Goal: Answer question/provide support

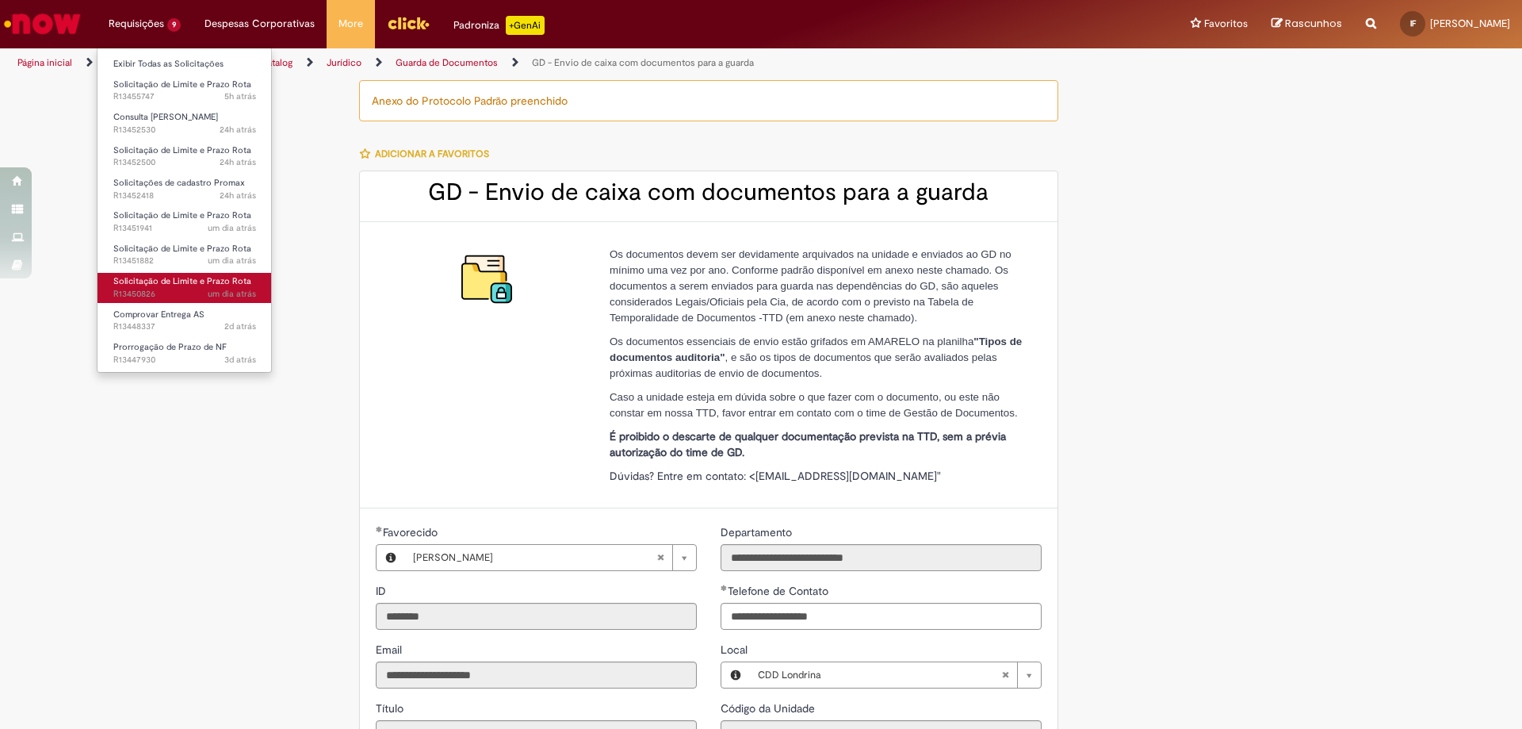
click at [239, 286] on span "Solicitação de Limite e Prazo Rota" at bounding box center [182, 281] width 138 height 12
click at [174, 284] on span "Solicitação de Limite e Prazo Rota" at bounding box center [182, 281] width 138 height 12
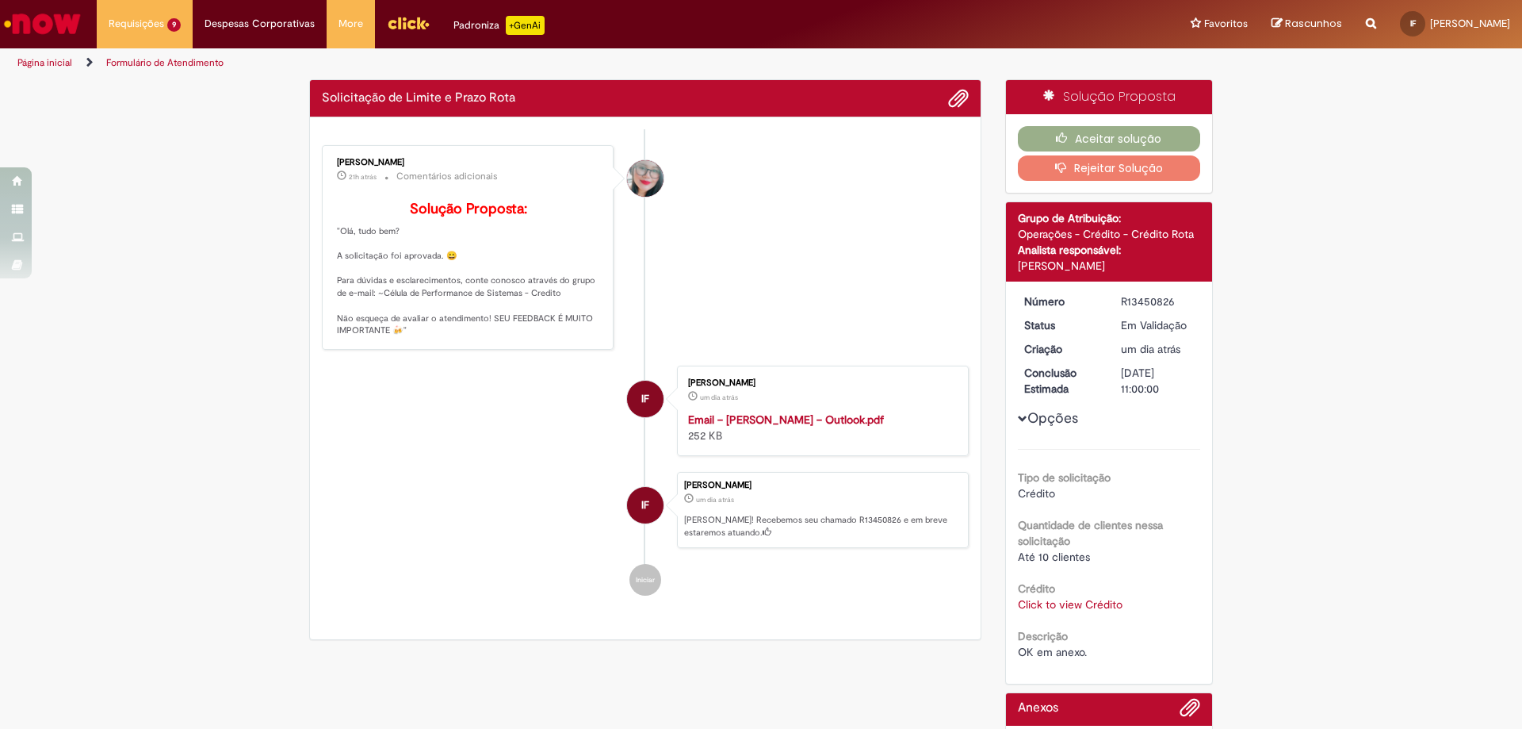
click at [597, 438] on li "IF [PERSON_NAME] um dia atrás um dia atrás Email – [PERSON_NAME] – Outlook.pdf …" at bounding box center [645, 410] width 647 height 90
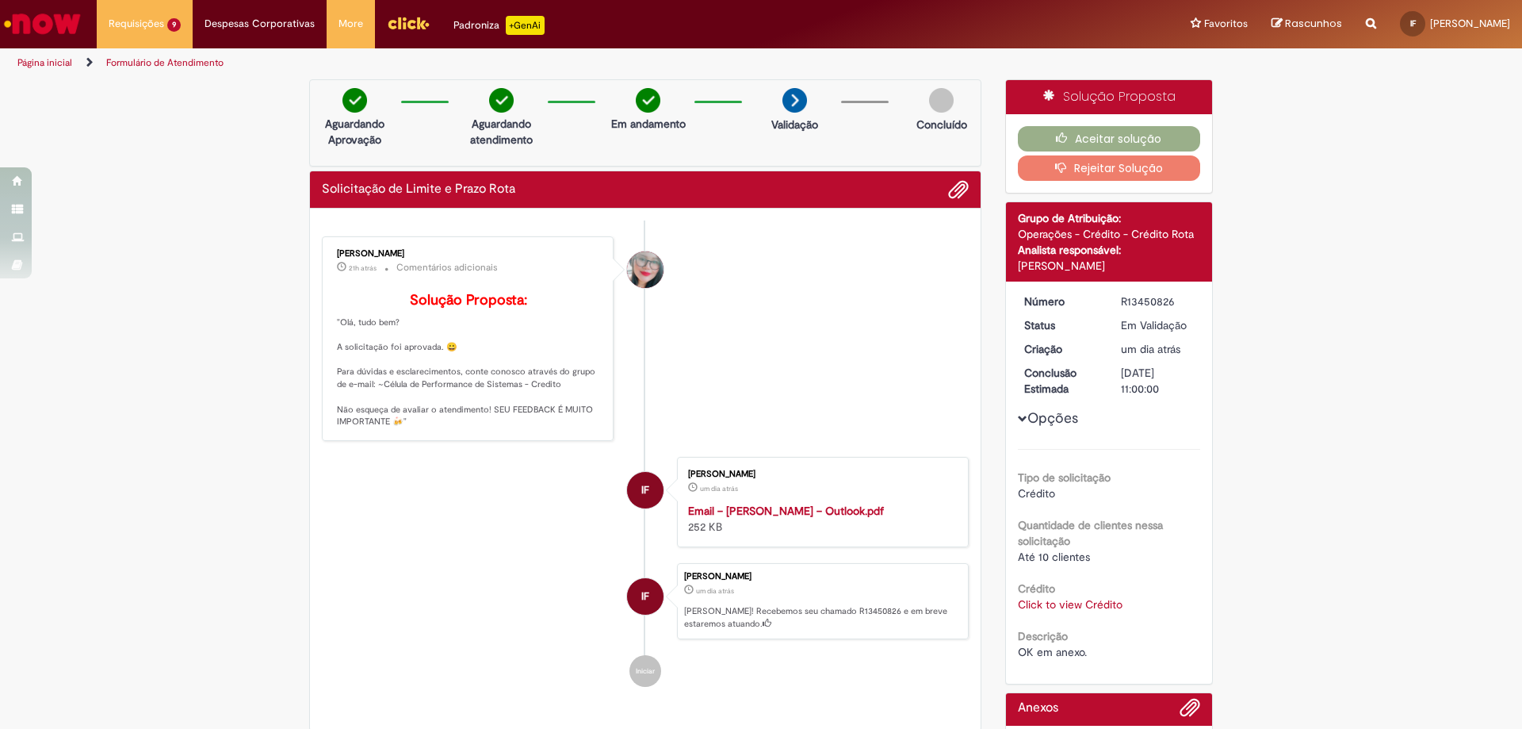
click at [1072, 609] on link "Click to view Crédito" at bounding box center [1070, 604] width 105 height 14
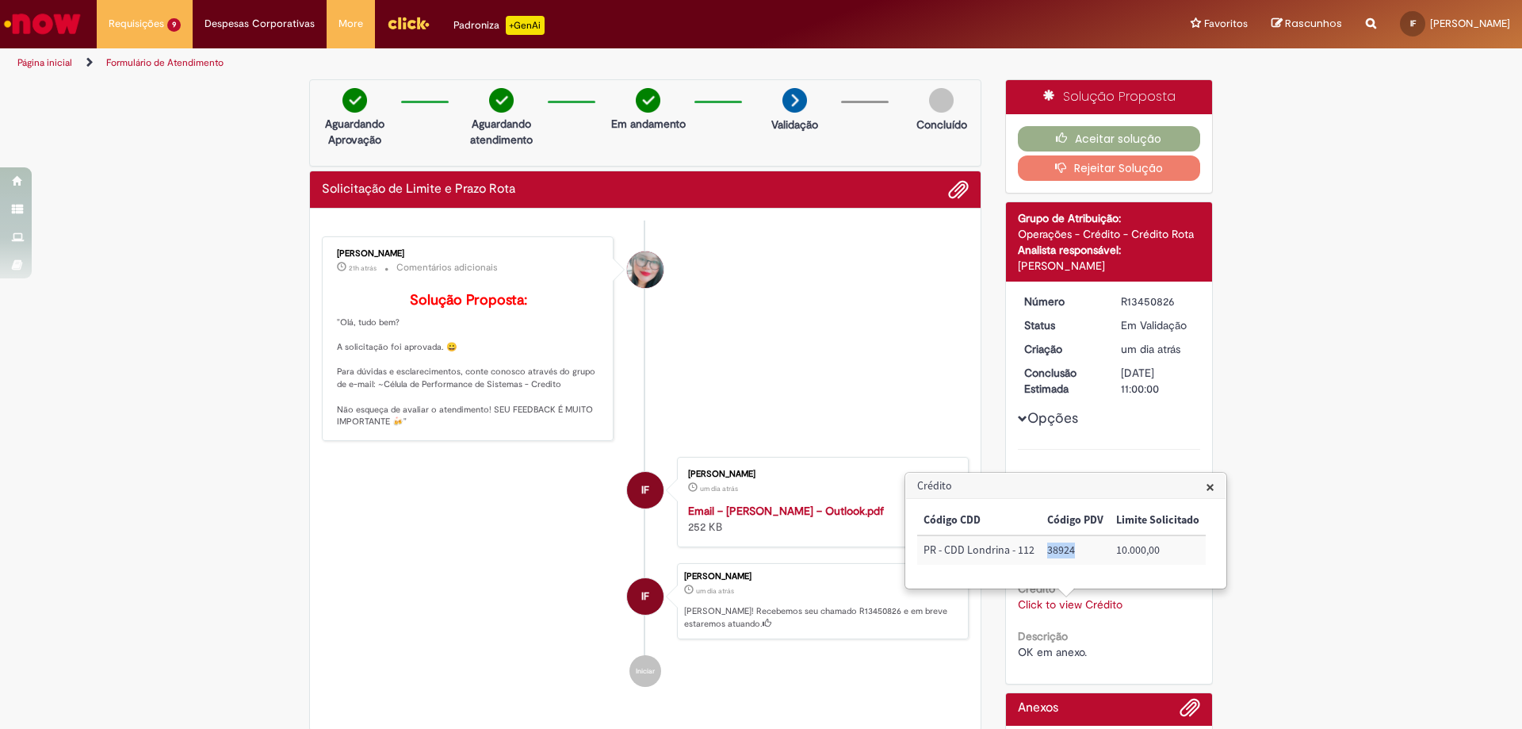
drag, startPoint x: 1050, startPoint y: 550, endPoint x: 1088, endPoint y: 546, distance: 38.3
click at [1088, 546] on td "38924" at bounding box center [1075, 549] width 69 height 29
copy td "38924"
click at [423, 387] on p "Solução Proposta: "Olá, tudo bem? A solicitação foi aprovada. 😀 Para dúvidas e …" at bounding box center [469, 361] width 264 height 136
click at [1097, 126] on button "Aceitar solução" at bounding box center [1109, 138] width 183 height 25
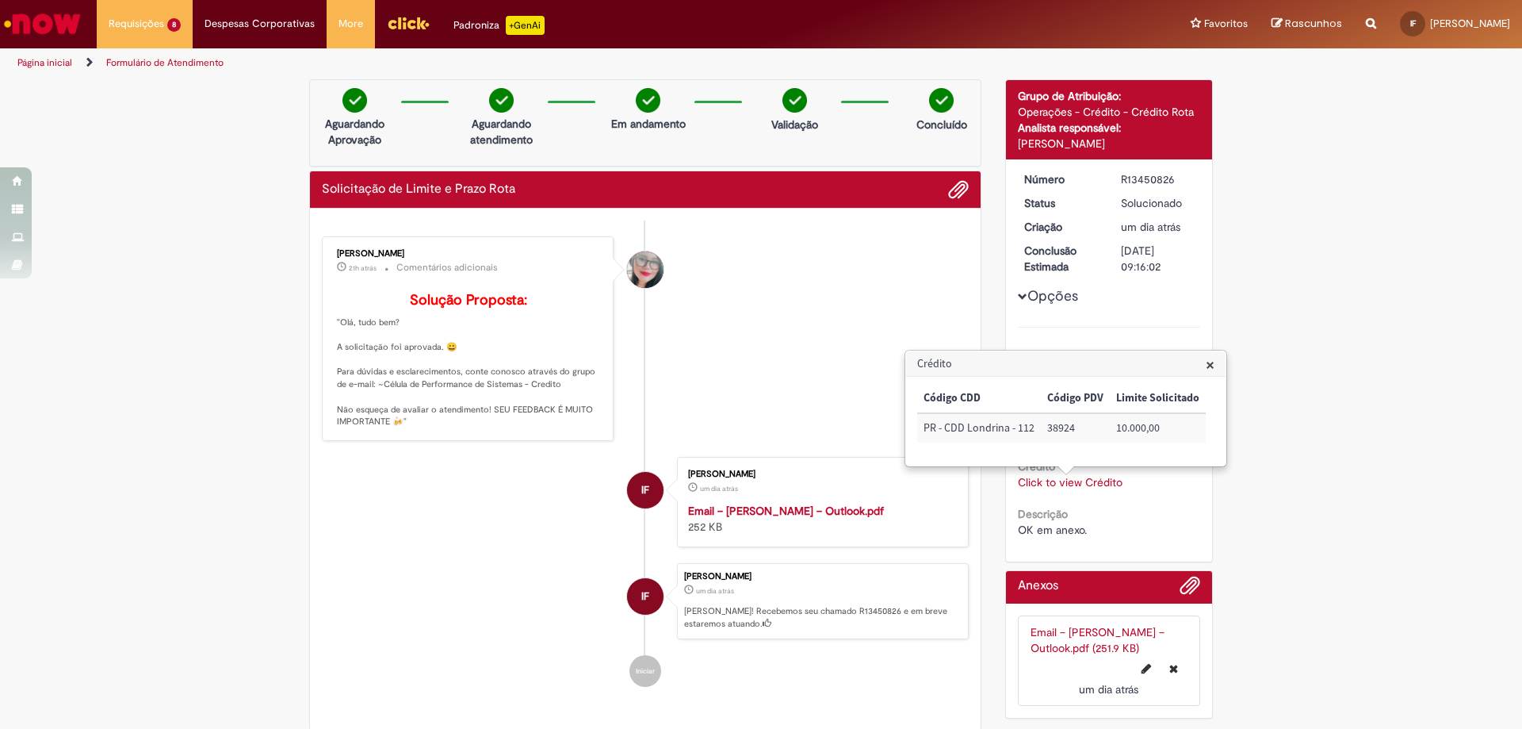
click at [1071, 282] on div "Opções Tipo de solicitação Crédito Quantidade de clientes nessa solicitação Até…" at bounding box center [1109, 354] width 183 height 366
click at [1206, 367] on span "×" at bounding box center [1210, 364] width 9 height 21
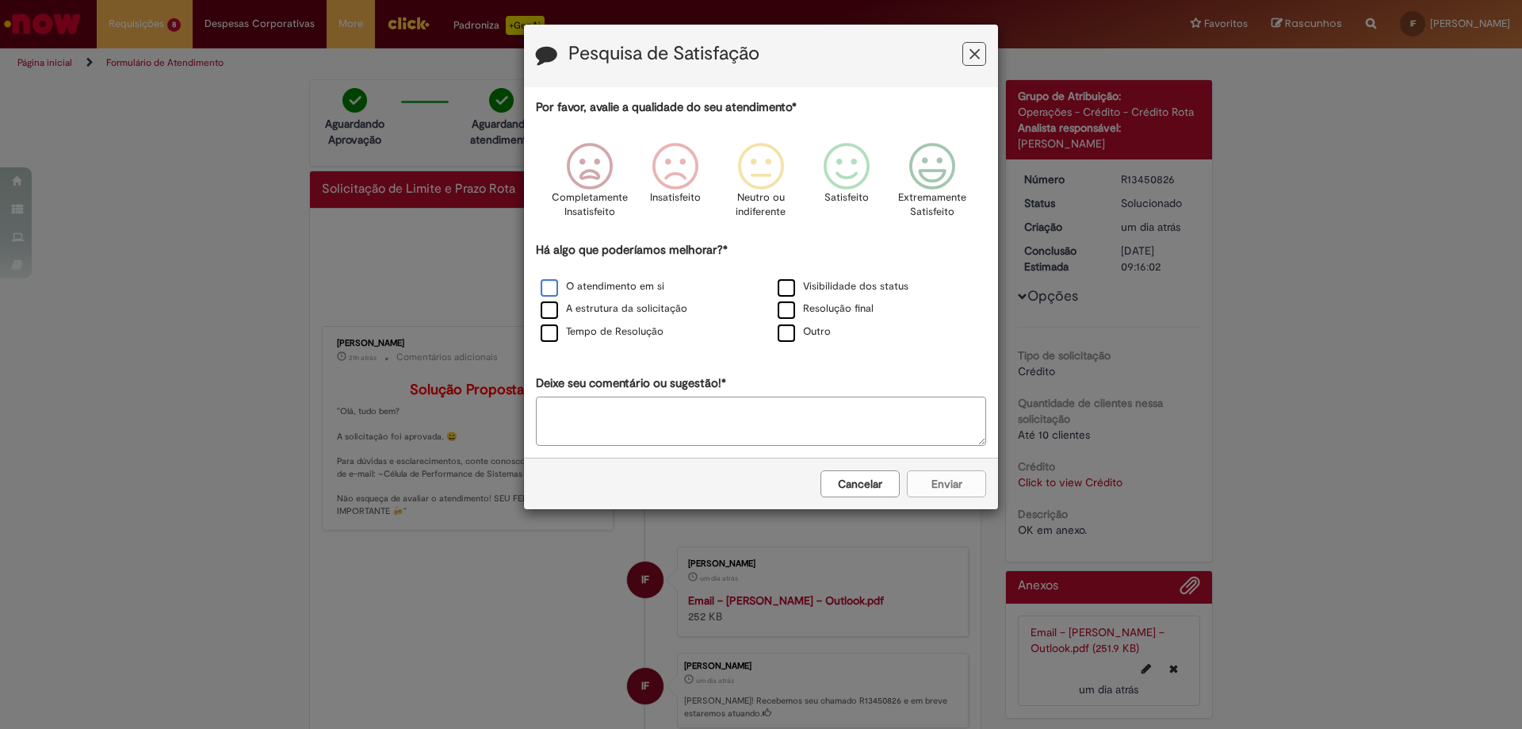
click at [591, 280] on label "O atendimento em si" at bounding box center [603, 286] width 124 height 15
click at [805, 301] on div "Resolução final" at bounding box center [880, 310] width 234 height 20
click at [808, 311] on label "Resolução final" at bounding box center [826, 308] width 96 height 15
click at [644, 335] on label "Tempo de Resolução" at bounding box center [602, 331] width 123 height 15
click at [927, 168] on icon "Feedback" at bounding box center [932, 167] width 59 height 48
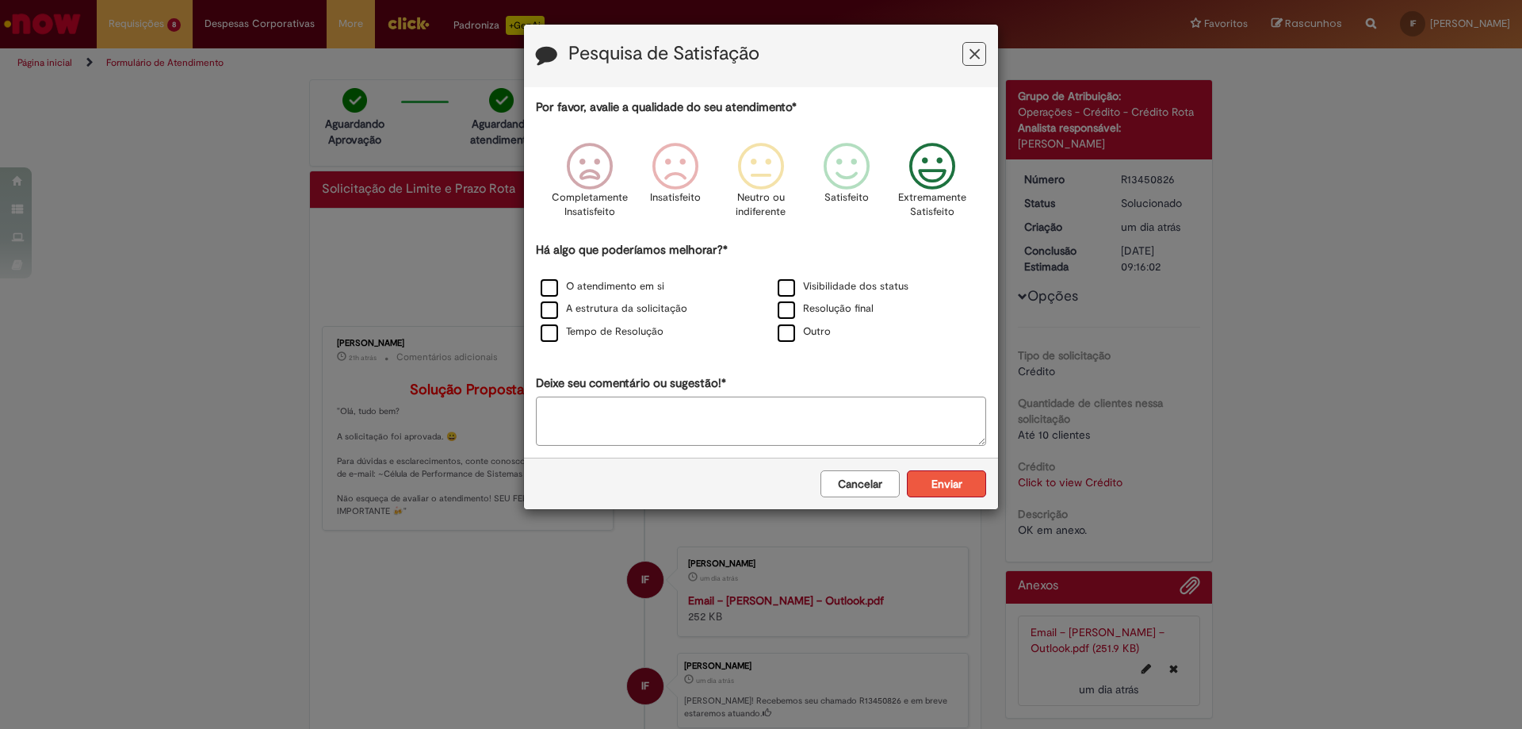
click at [978, 485] on button "Enviar" at bounding box center [946, 483] width 79 height 27
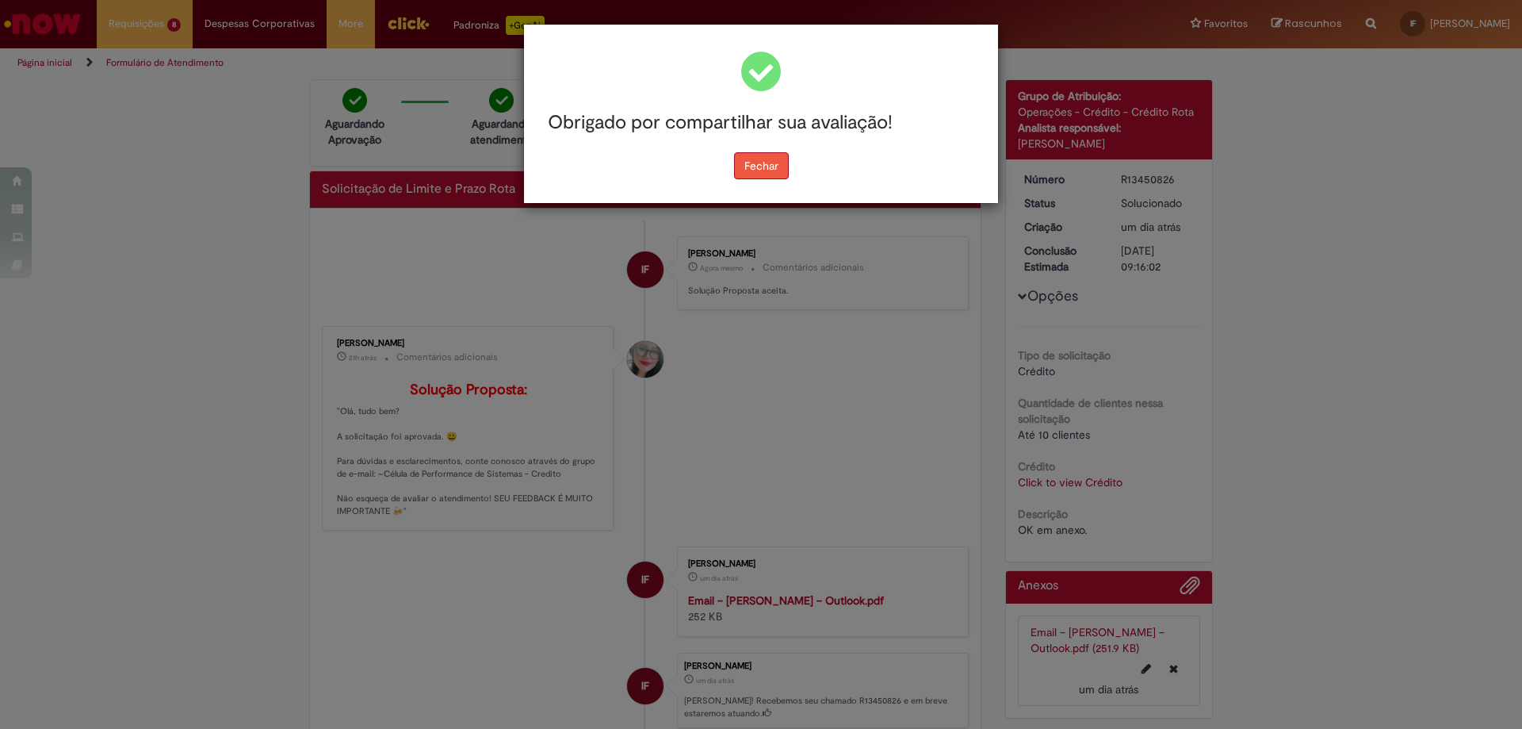
click at [781, 171] on button "Fechar" at bounding box center [761, 165] width 55 height 27
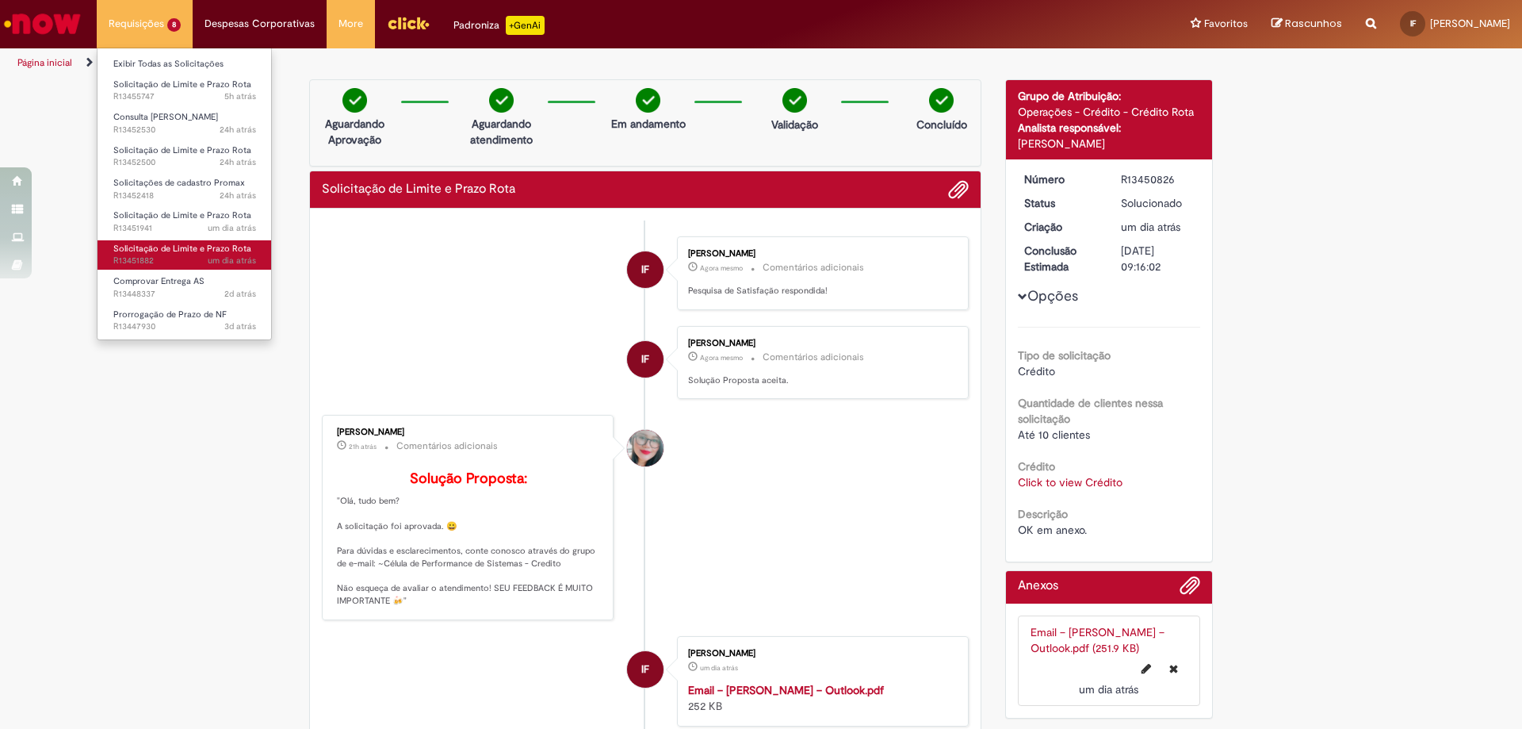
click at [208, 254] on span "Solicitação de Limite e Prazo Rota" at bounding box center [182, 249] width 138 height 12
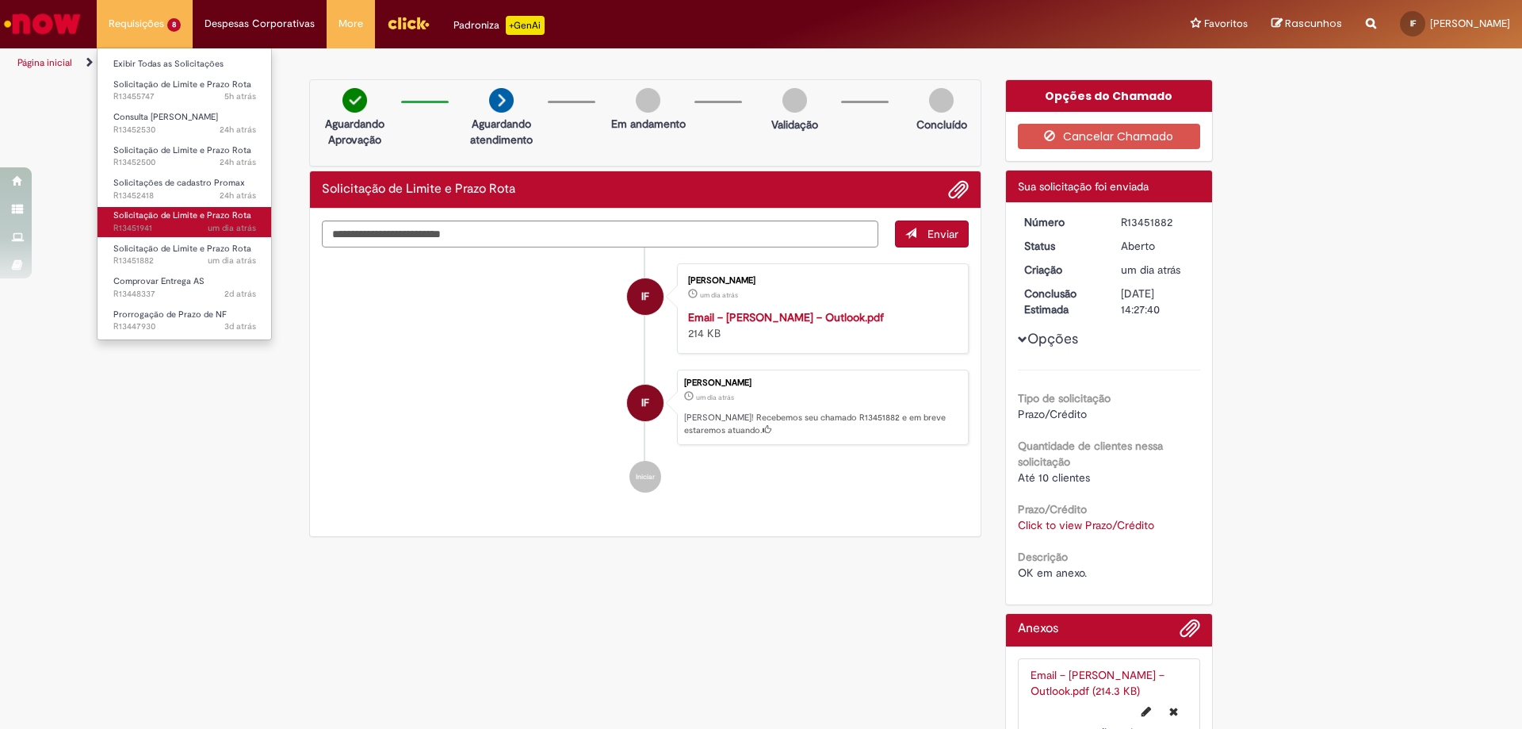
click at [183, 221] on span "Solicitação de Limite e Prazo Rota" at bounding box center [182, 215] width 138 height 12
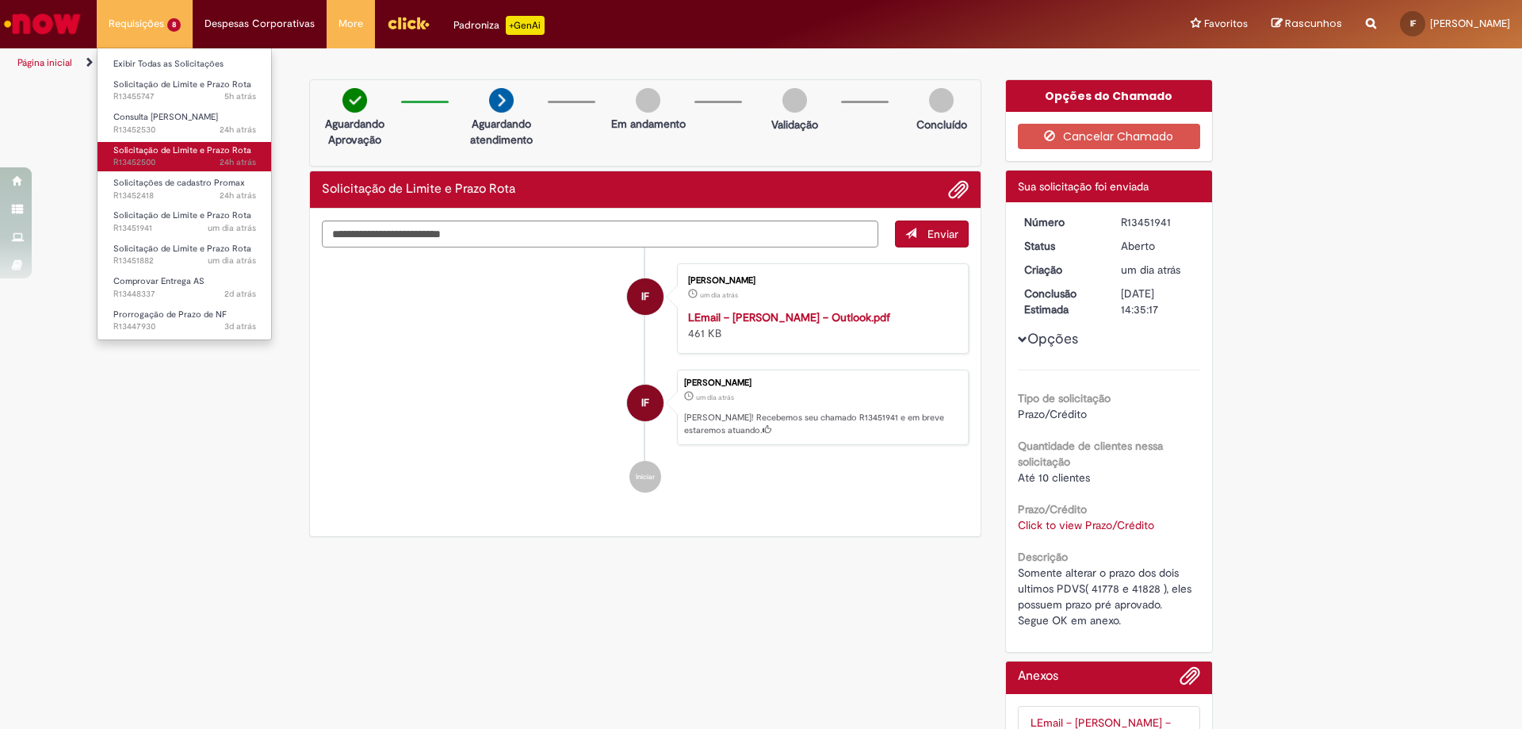
click at [188, 159] on span "24h atrás 24 horas atrás R13452500" at bounding box center [184, 162] width 143 height 13
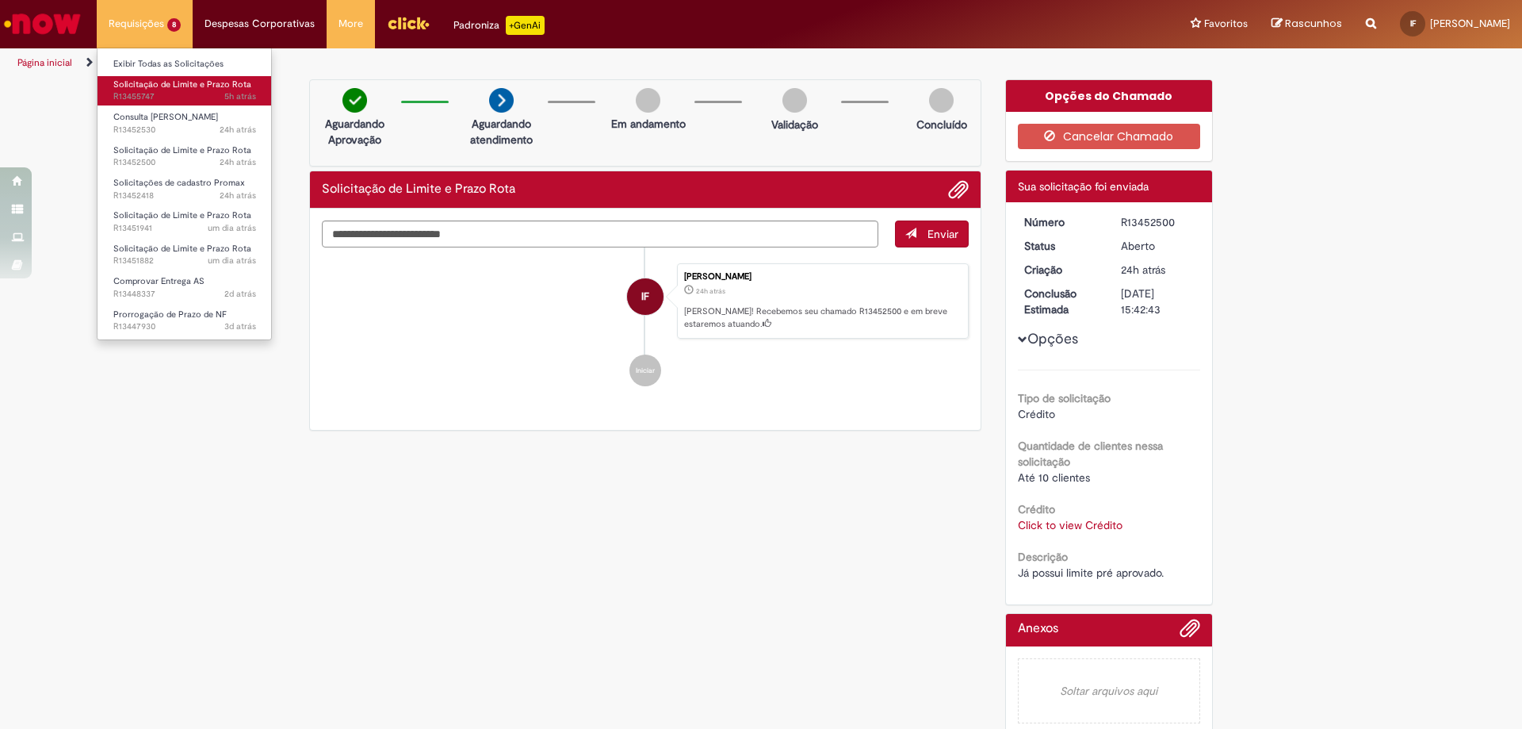
click at [169, 102] on span "5h atrás 5 horas atrás R13455747" at bounding box center [184, 96] width 143 height 13
